Goal: Obtain resource: Download file/media

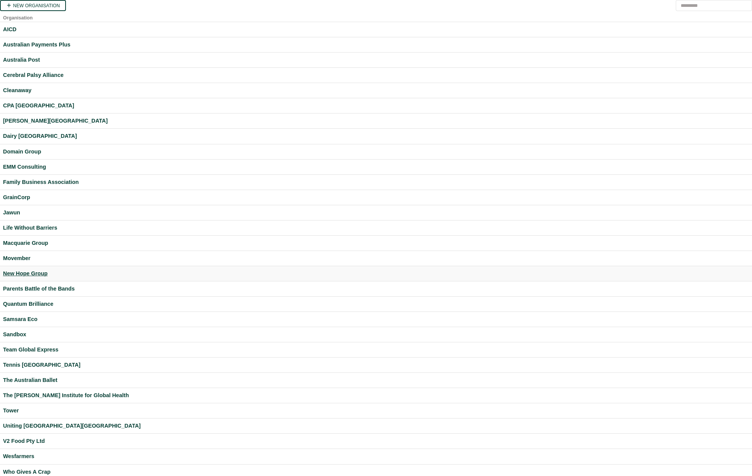
click at [34, 274] on div "New Hope Group" at bounding box center [376, 273] width 746 height 9
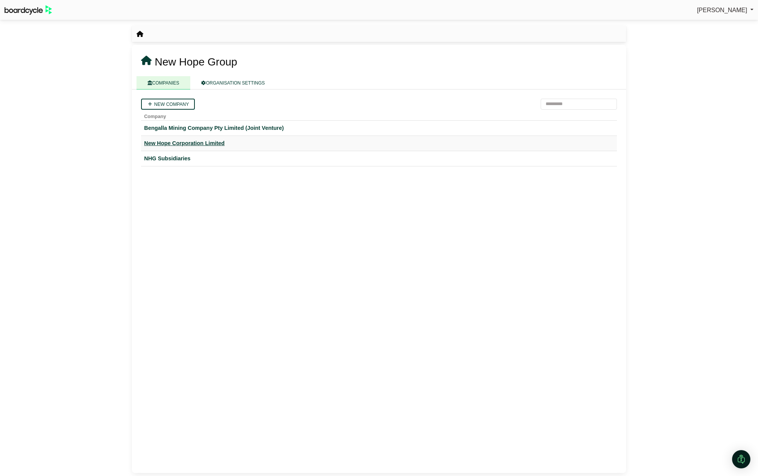
click at [176, 140] on div "New Hope Corporation Limited" at bounding box center [378, 143] width 469 height 9
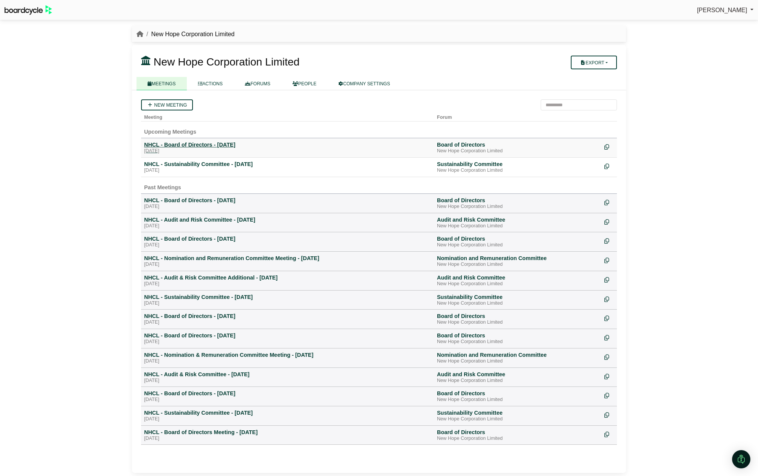
click at [180, 147] on div "NHCL - Board of Directors - 23 October 2025" at bounding box center [287, 144] width 287 height 7
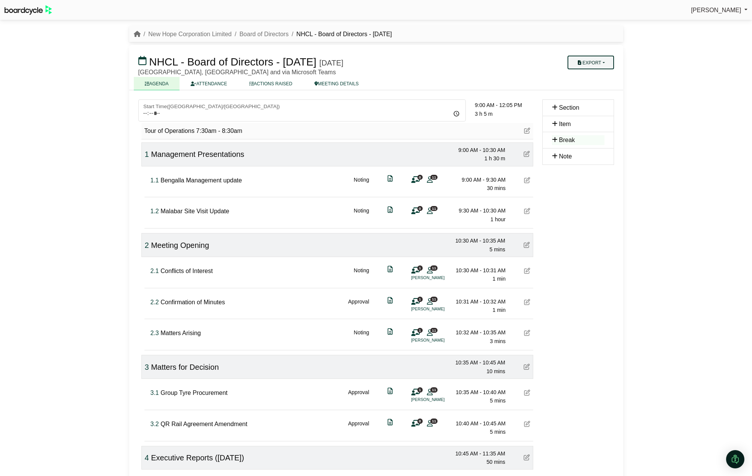
click at [587, 62] on button "Export" at bounding box center [590, 63] width 46 height 14
click at [586, 76] on link "Agenda" at bounding box center [598, 75] width 66 height 11
click at [269, 33] on link "Board of Directors" at bounding box center [263, 34] width 49 height 6
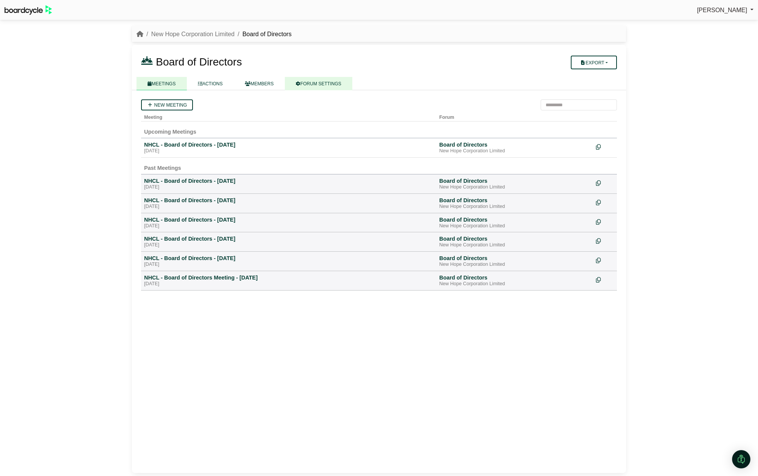
click at [328, 82] on link "FORUM SETTINGS" at bounding box center [318, 83] width 67 height 13
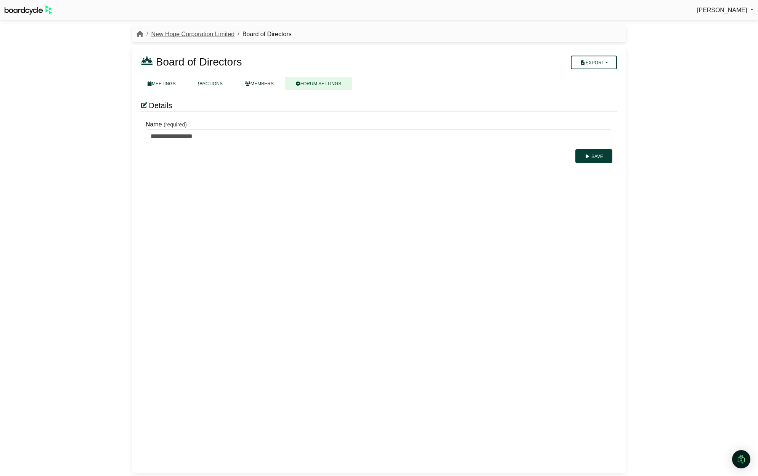
click at [205, 37] on link "New Hope Corporation Limited" at bounding box center [192, 34] width 83 height 6
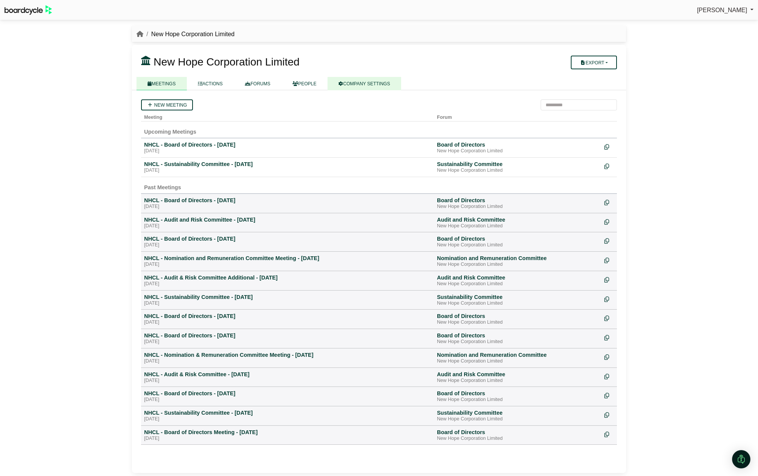
click at [366, 80] on link "COMPANY SETTINGS" at bounding box center [364, 83] width 74 height 13
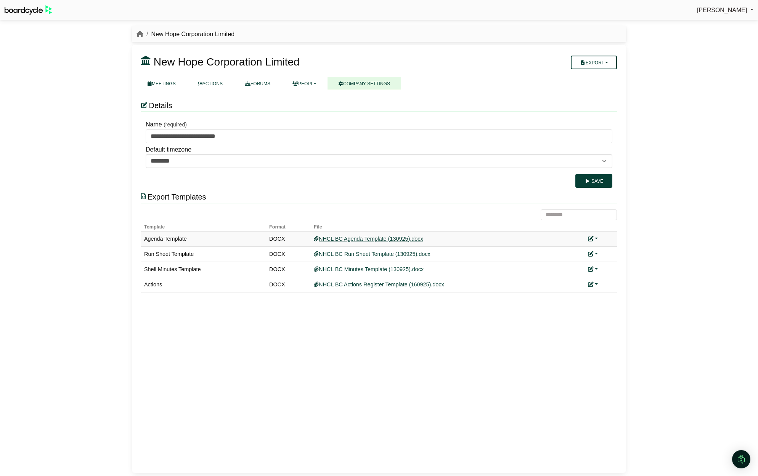
click at [347, 237] on link "NHCL BC Agenda Template (130925).docx" at bounding box center [368, 239] width 109 height 6
